Goal: Subscribe to service/newsletter

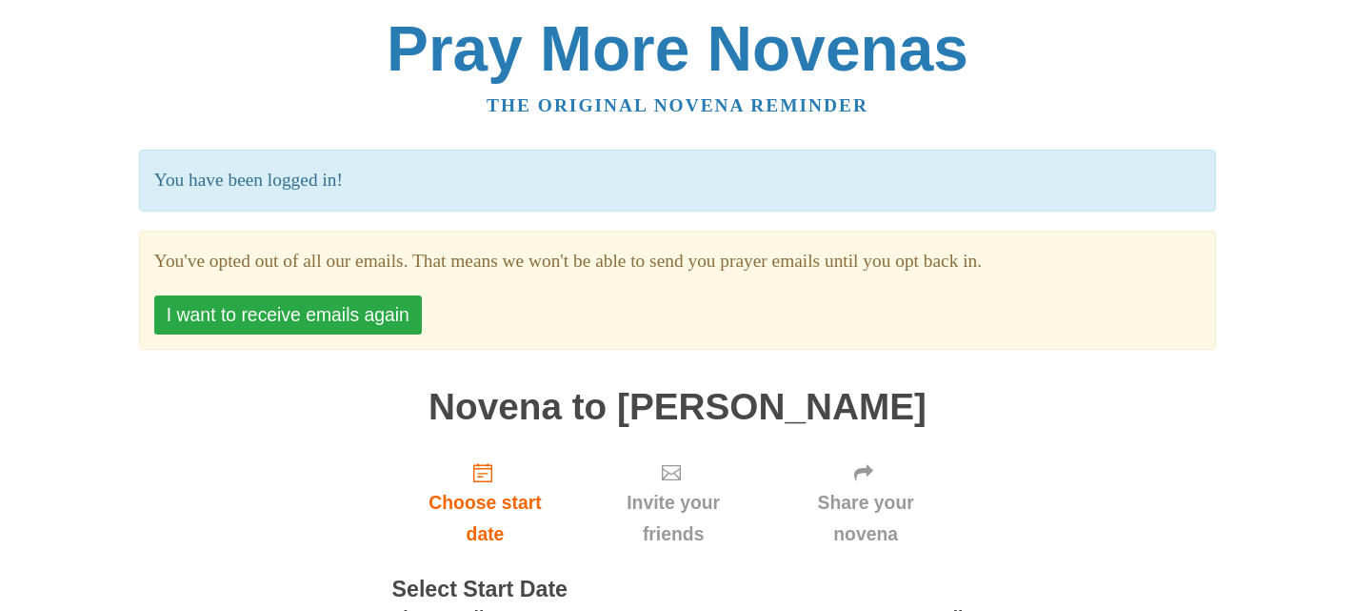
click at [328, 313] on button "I want to receive emails again" at bounding box center [288, 314] width 268 height 39
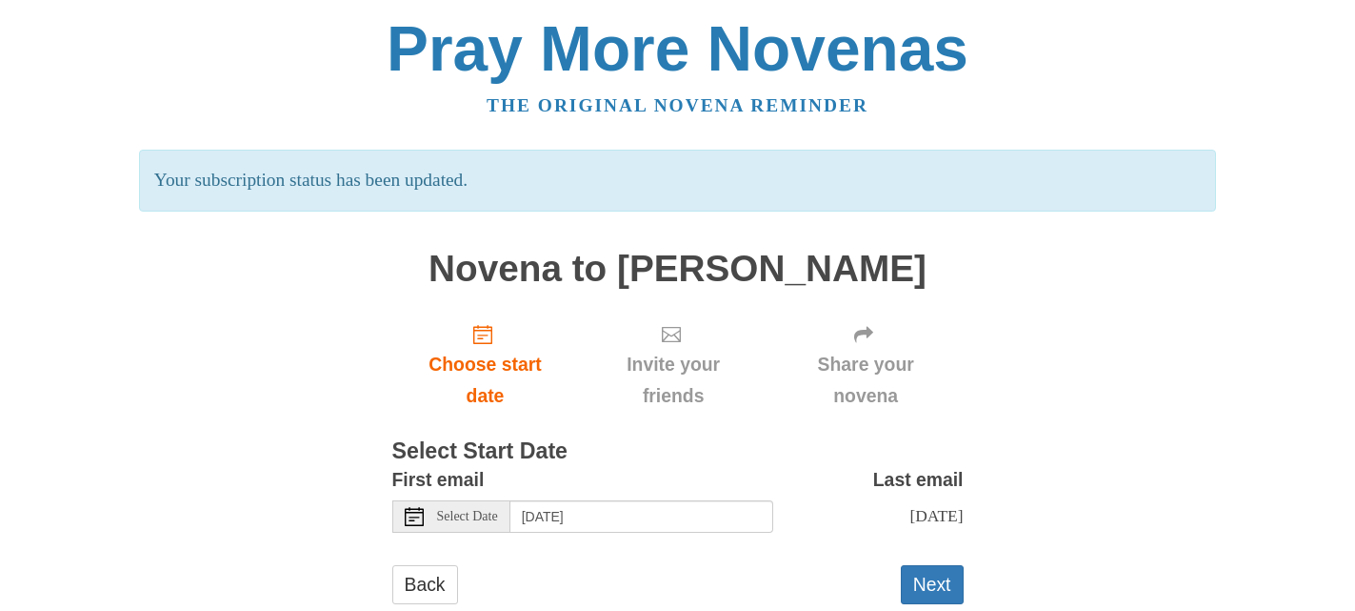
click at [412, 517] on icon at bounding box center [414, 516] width 19 height 19
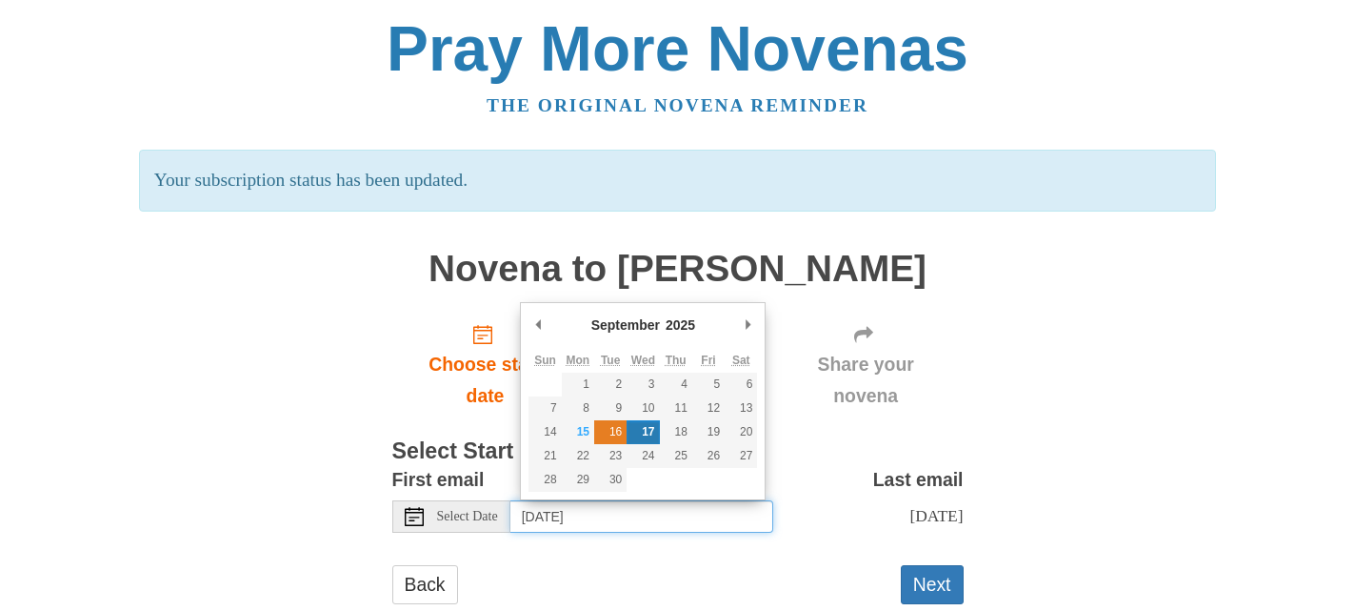
type input "Tuesday, September 16th"
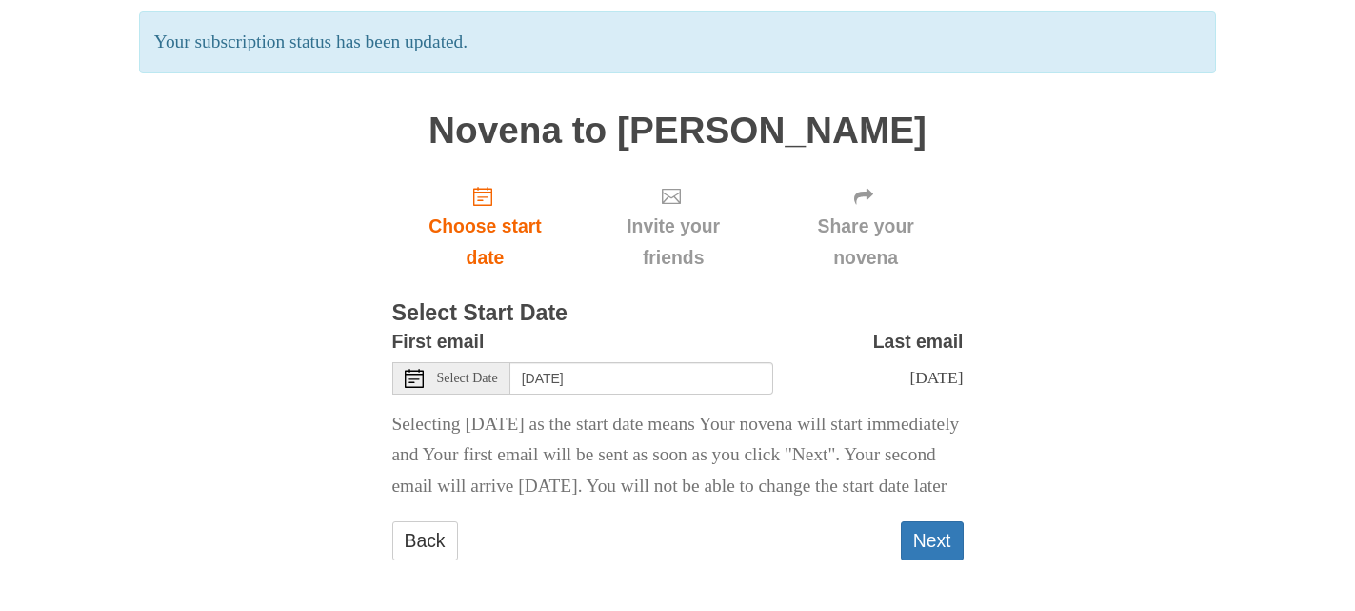
scroll to position [190, 0]
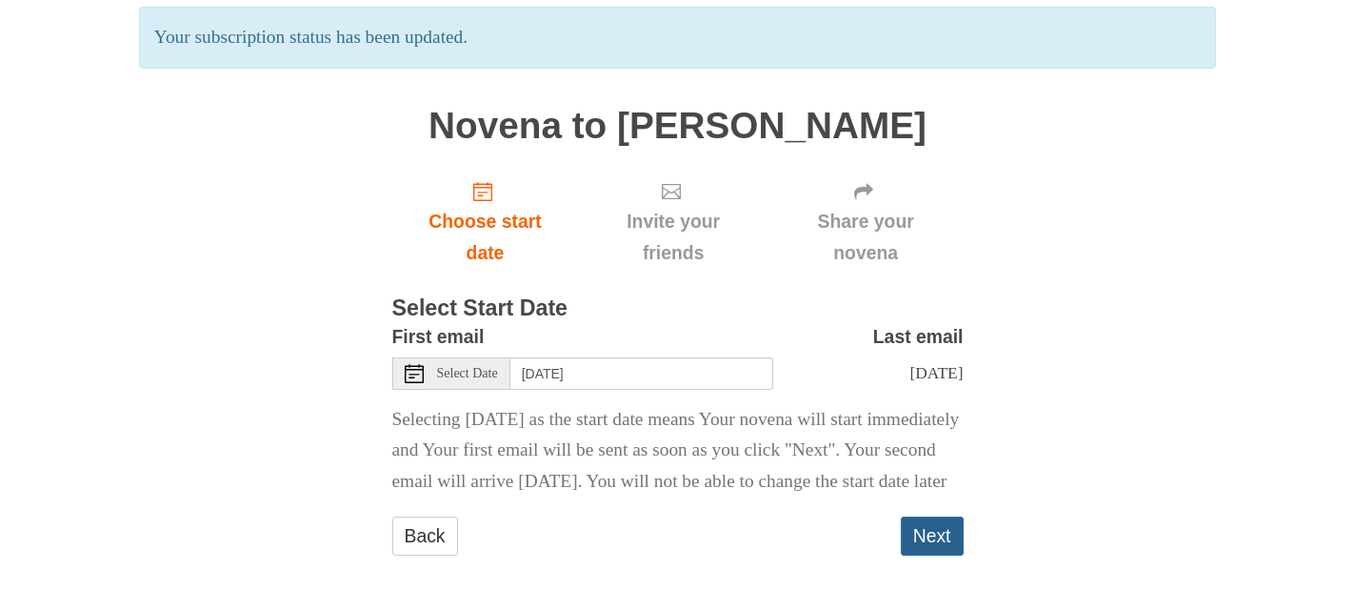
click at [939, 536] on button "Next" at bounding box center [932, 535] width 63 height 39
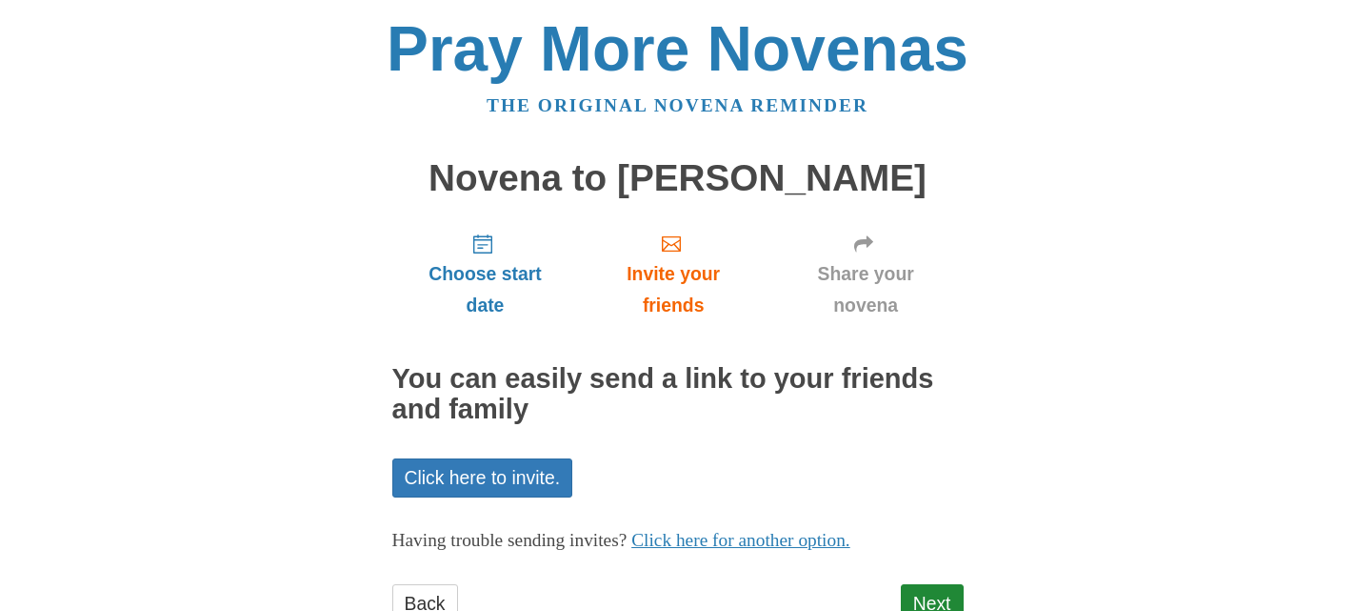
scroll to position [68, 0]
